Goal: Information Seeking & Learning: Learn about a topic

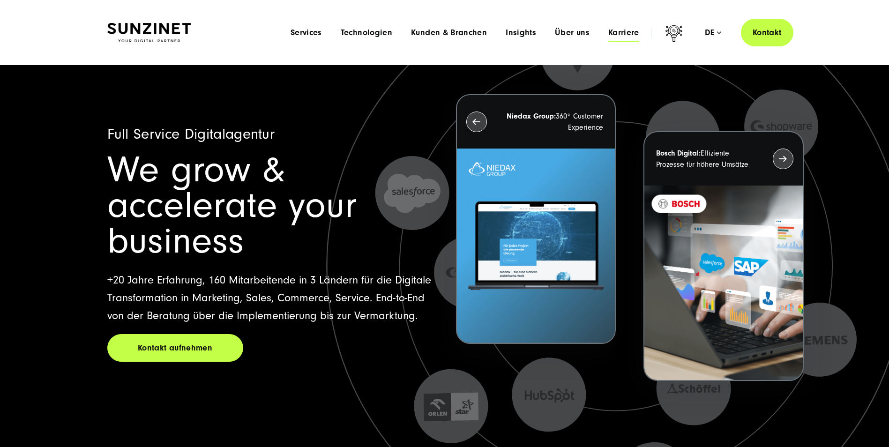
click at [627, 32] on span "Karriere" at bounding box center [623, 32] width 31 height 9
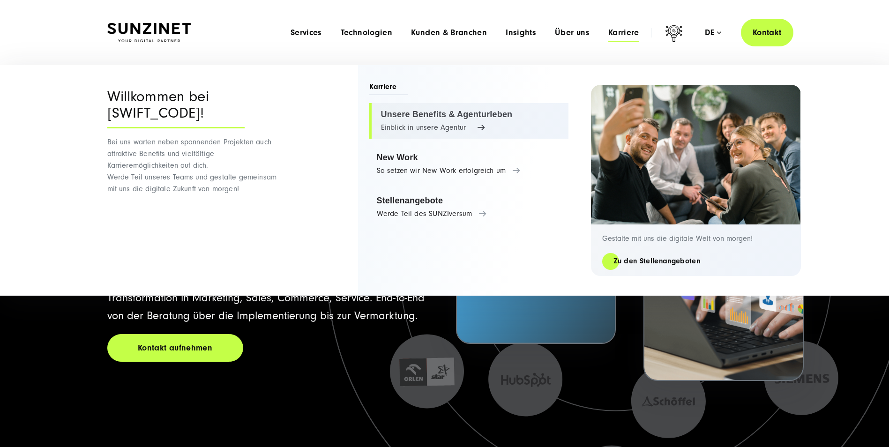
click at [466, 118] on link "Unsere Benefits & Agenturleben Einblick in unsere Agentur" at bounding box center [468, 121] width 199 height 36
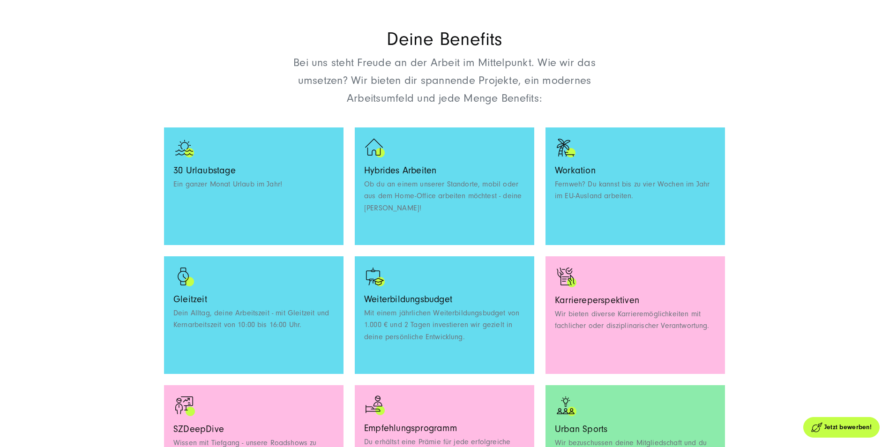
scroll to position [750, 0]
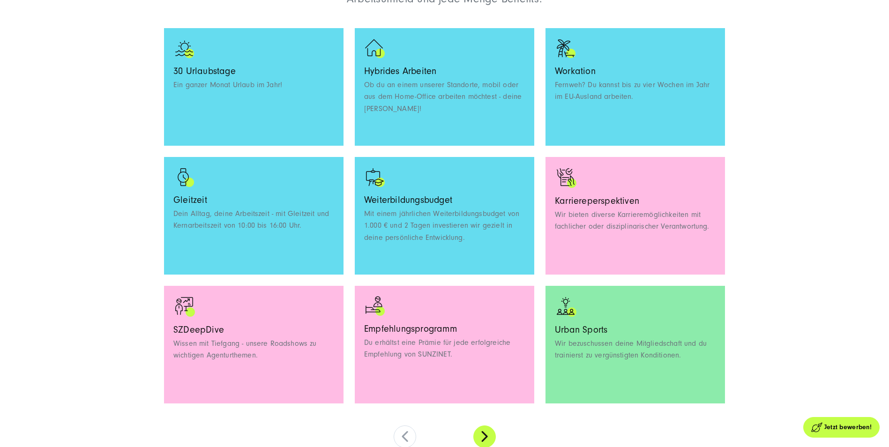
click at [487, 436] on button at bounding box center [484, 437] width 22 height 22
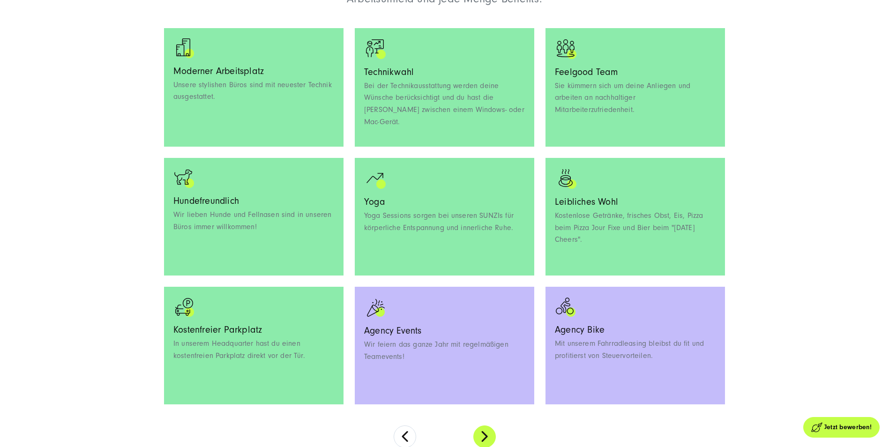
click at [487, 436] on button at bounding box center [484, 437] width 22 height 22
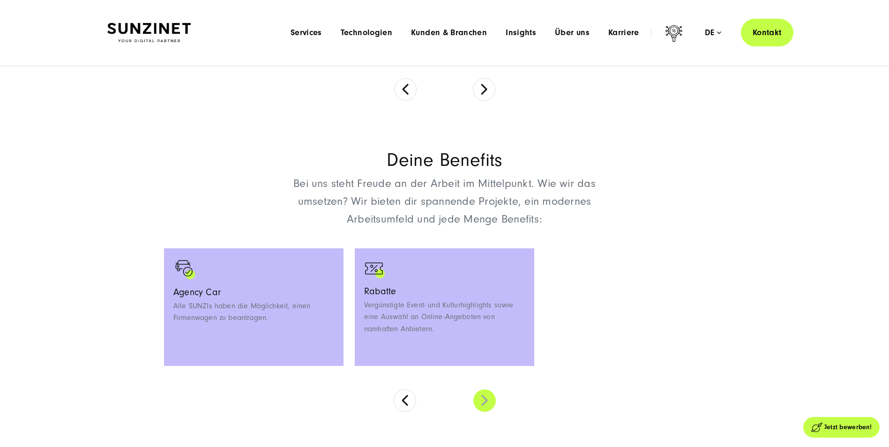
scroll to position [492, 0]
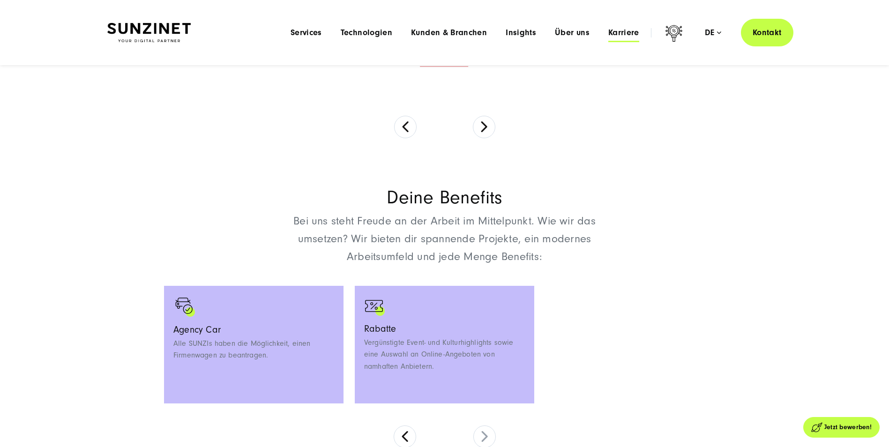
click at [615, 29] on span "Karriere" at bounding box center [623, 32] width 31 height 9
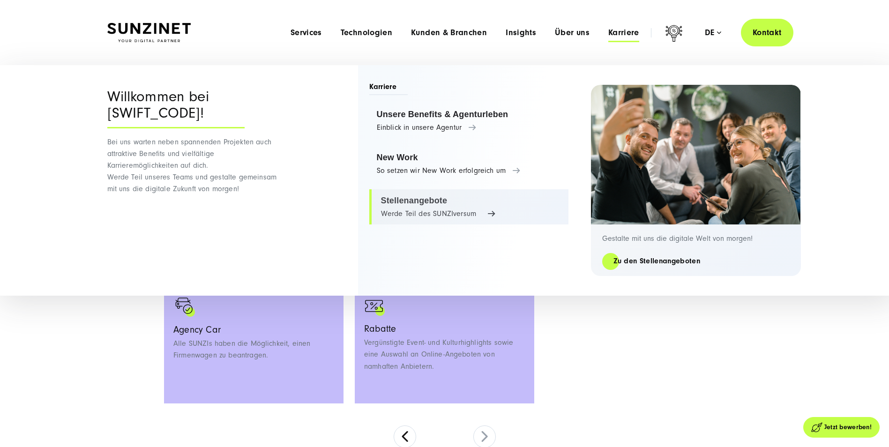
click at [473, 211] on link "Stellenangebote Werde Teil des SUNZIversum" at bounding box center [468, 207] width 199 height 36
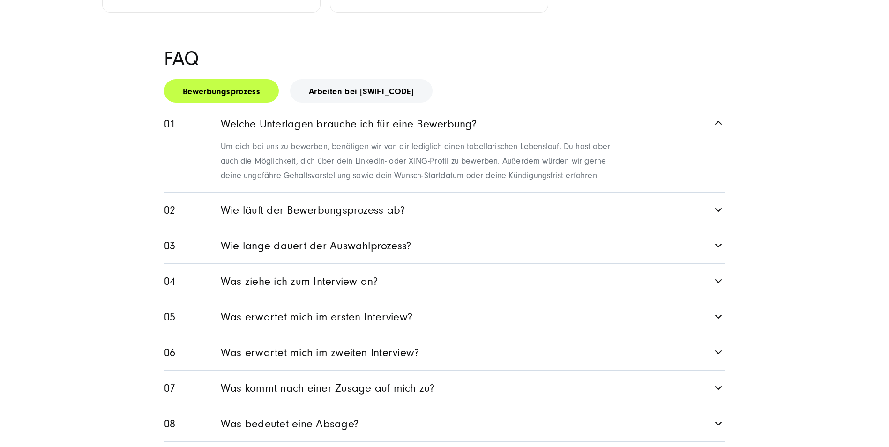
scroll to position [1312, 0]
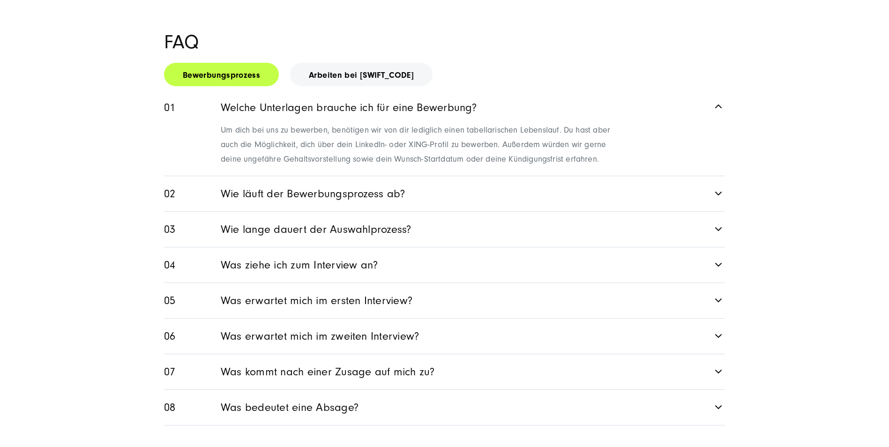
click at [406, 250] on link "Was ziehe ich zum Interview an?" at bounding box center [444, 264] width 561 height 35
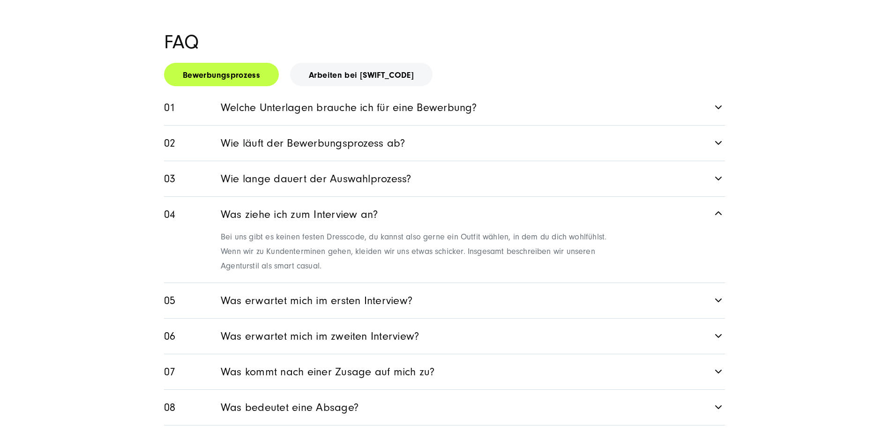
click at [446, 324] on link "Was erwartet mich im zweiten Interview?" at bounding box center [444, 336] width 561 height 35
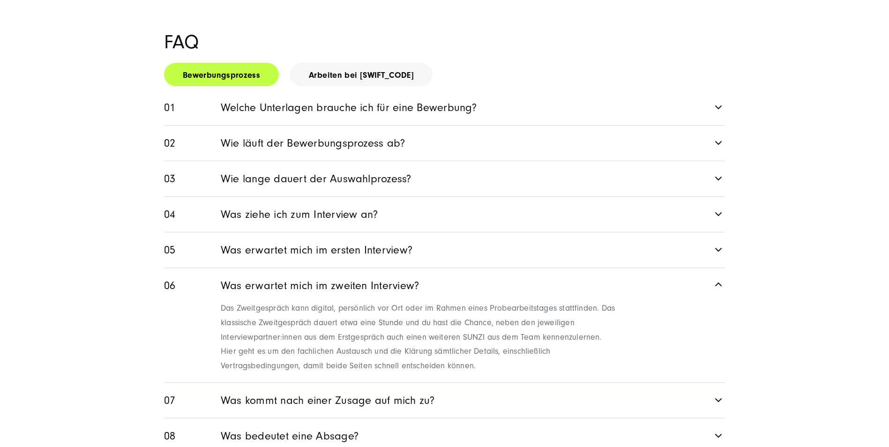
click at [449, 383] on link "Was kommt nach einer Zusage auf mich zu?" at bounding box center [444, 400] width 561 height 35
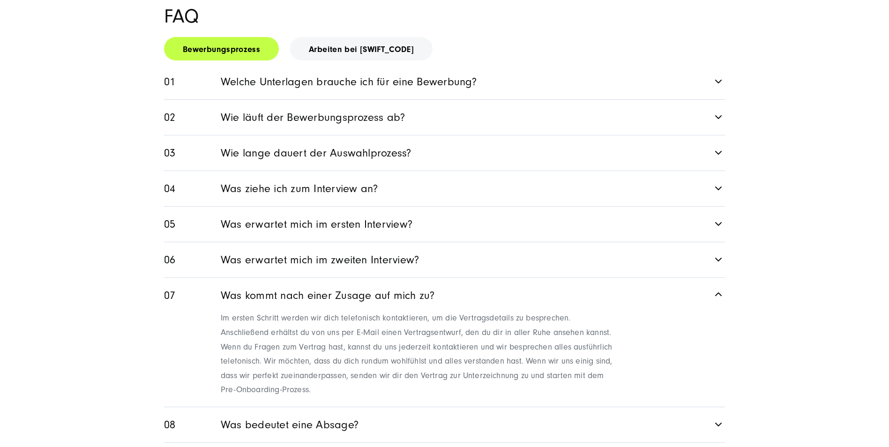
scroll to position [1359, 0]
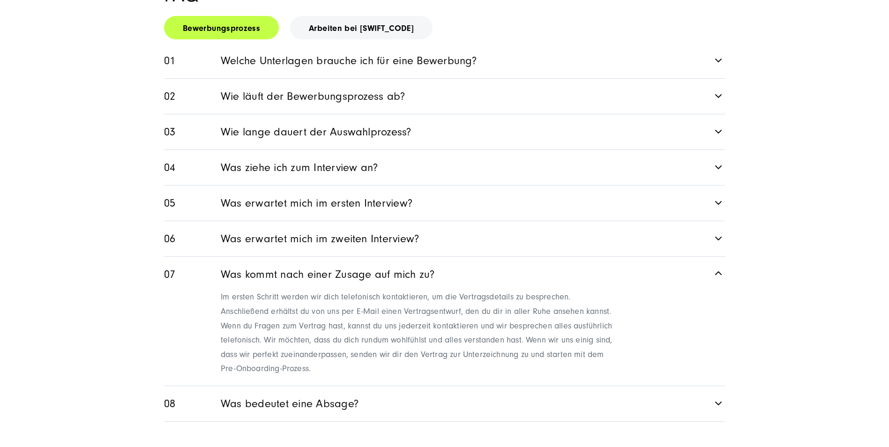
click at [529, 386] on link "Was bedeutet eine Absage?" at bounding box center [444, 403] width 561 height 35
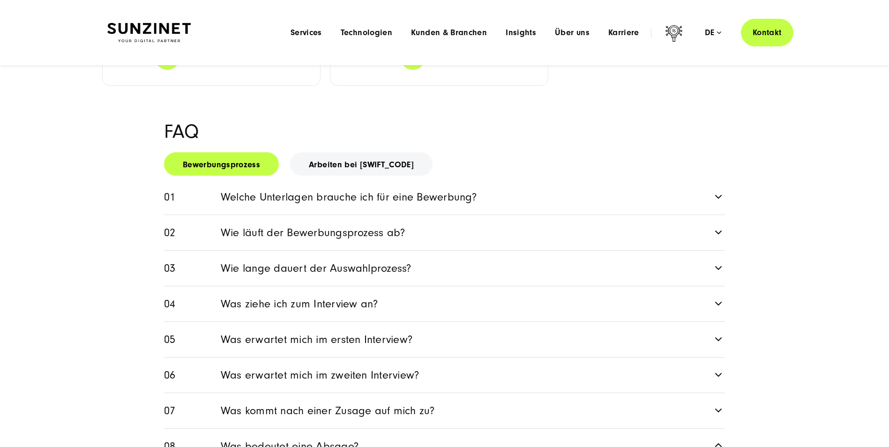
scroll to position [1219, 0]
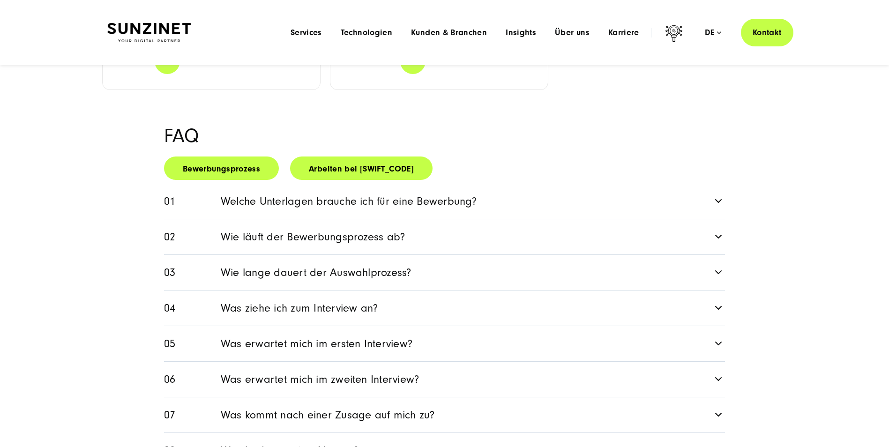
click at [367, 157] on link "Arbeiten bei SUNZINET" at bounding box center [361, 168] width 142 height 23
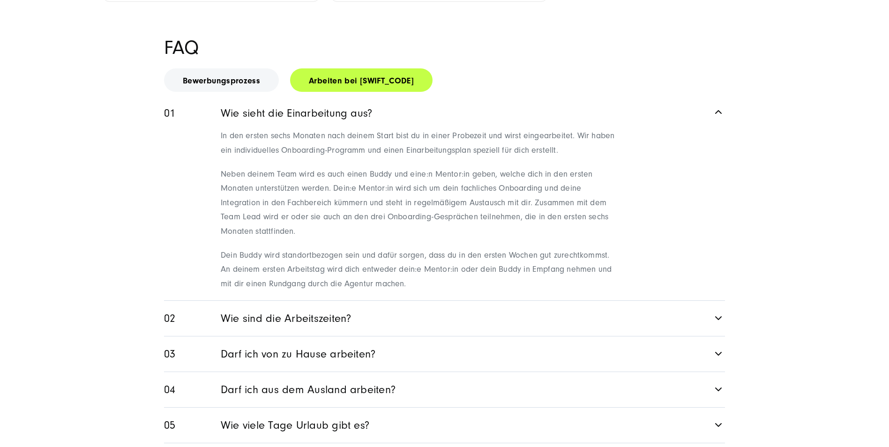
scroll to position [1312, 0]
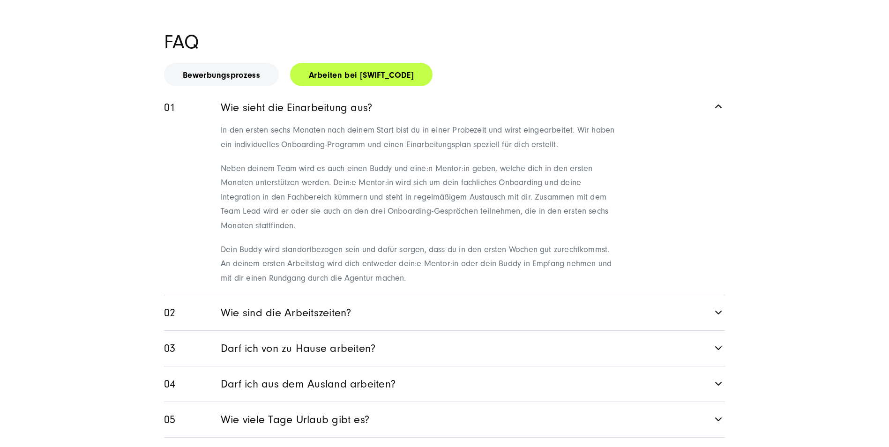
click at [425, 295] on link "Wie sind die Arbeitszeiten?" at bounding box center [444, 312] width 561 height 35
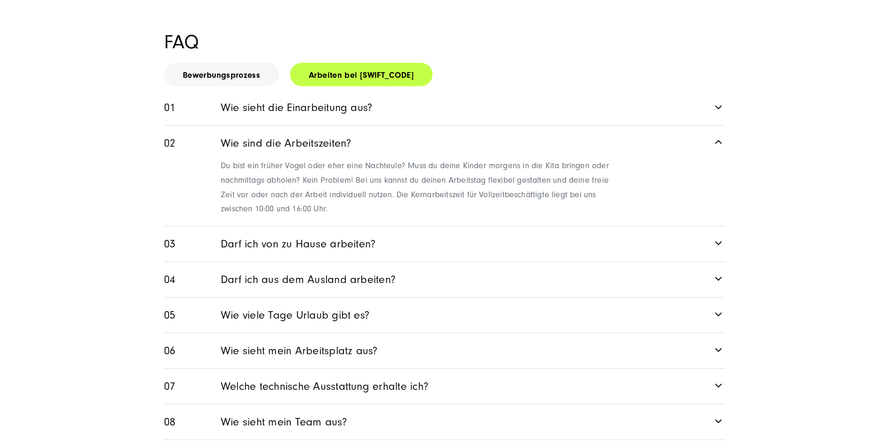
click at [412, 227] on link "Darf ich von zu Hause arbeiten?" at bounding box center [444, 243] width 561 height 35
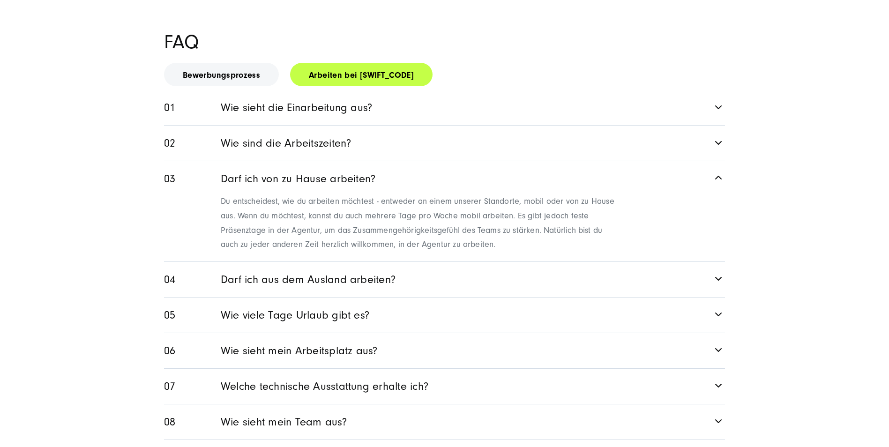
click at [414, 262] on link "Darf ich aus dem Ausland arbeiten?" at bounding box center [444, 279] width 561 height 35
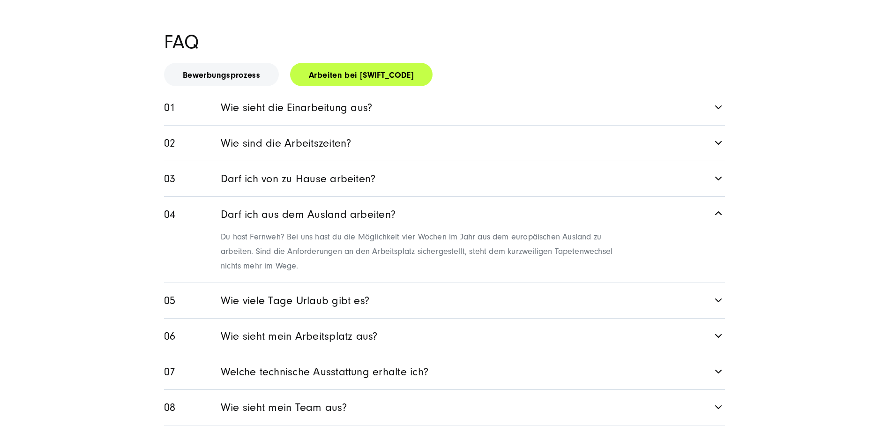
click at [408, 283] on link "Wie viele Tage Urlaub gibt es?" at bounding box center [444, 300] width 561 height 35
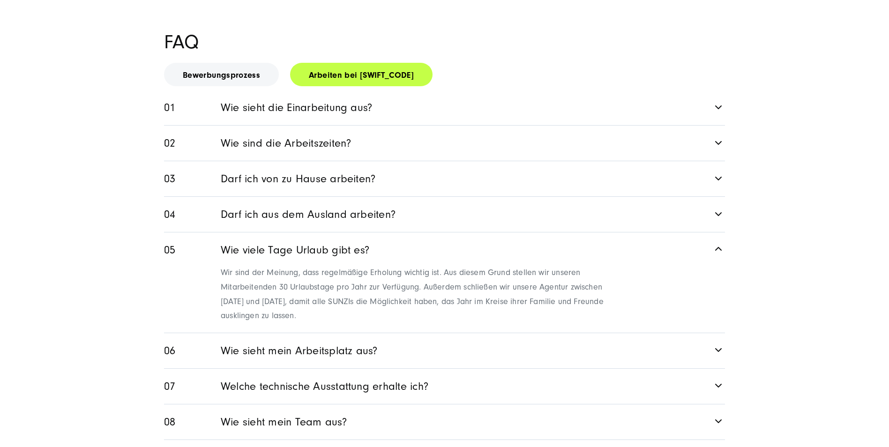
click at [439, 333] on link "Wie sieht mein Arbeitsplatz aus?" at bounding box center [444, 350] width 561 height 35
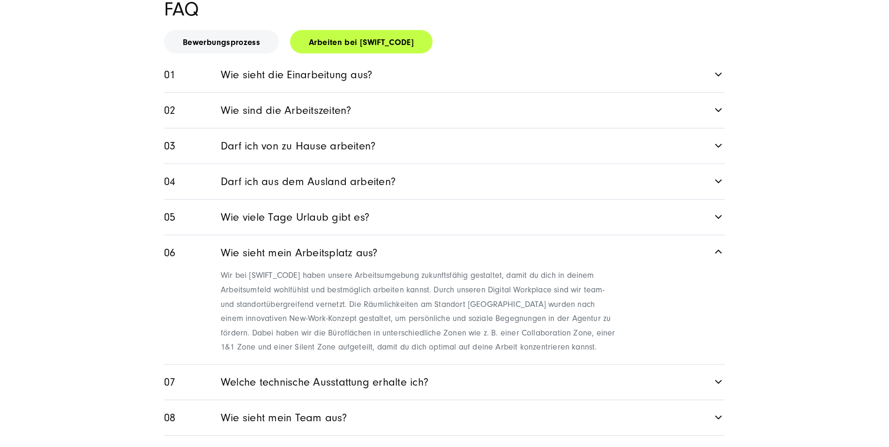
scroll to position [1359, 0]
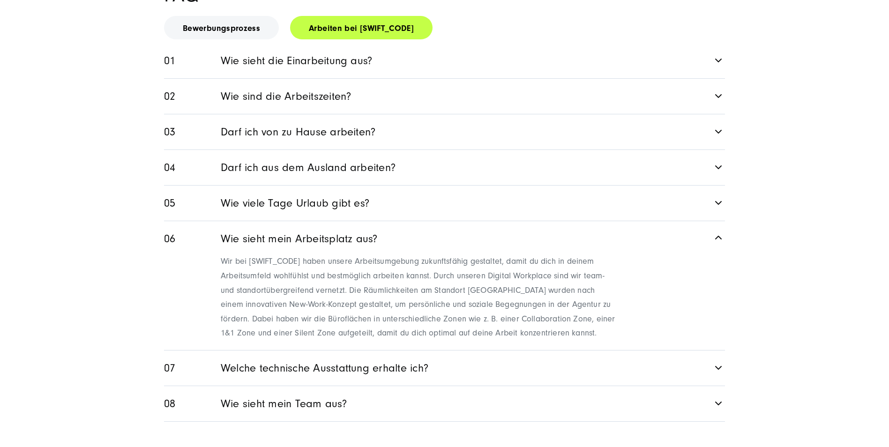
click at [430, 351] on link "Welche technische Ausstattung erhalte ich?" at bounding box center [444, 368] width 561 height 35
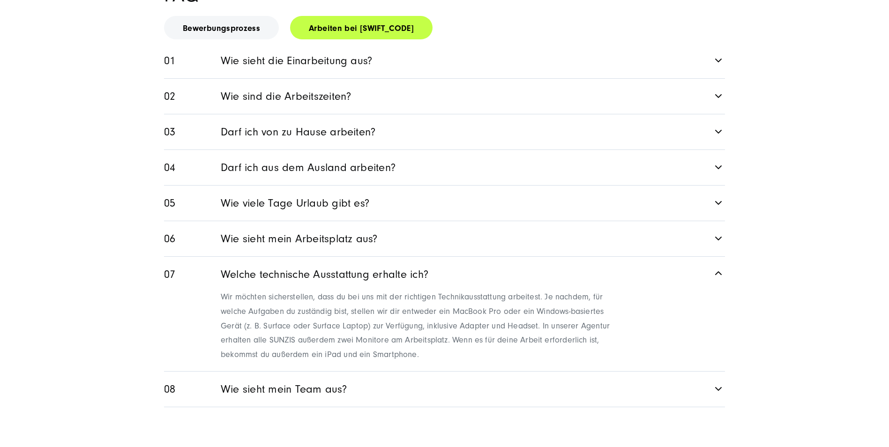
click at [399, 372] on link "Wie sieht mein Team aus?" at bounding box center [444, 389] width 561 height 35
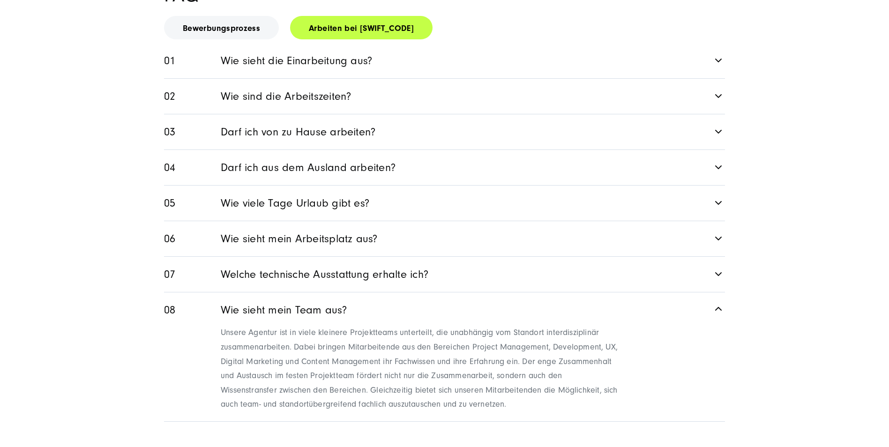
click at [422, 267] on link "Welche technische Ausstattung erhalte ich?" at bounding box center [444, 274] width 561 height 35
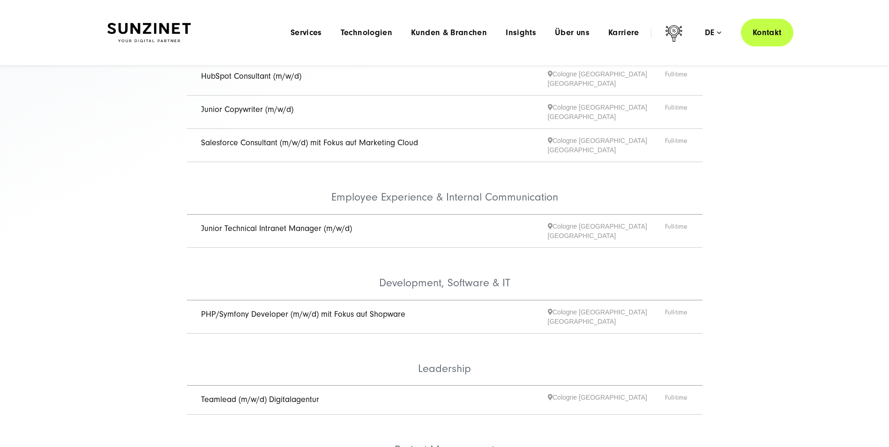
scroll to position [0, 0]
